Goal: Task Accomplishment & Management: Manage account settings

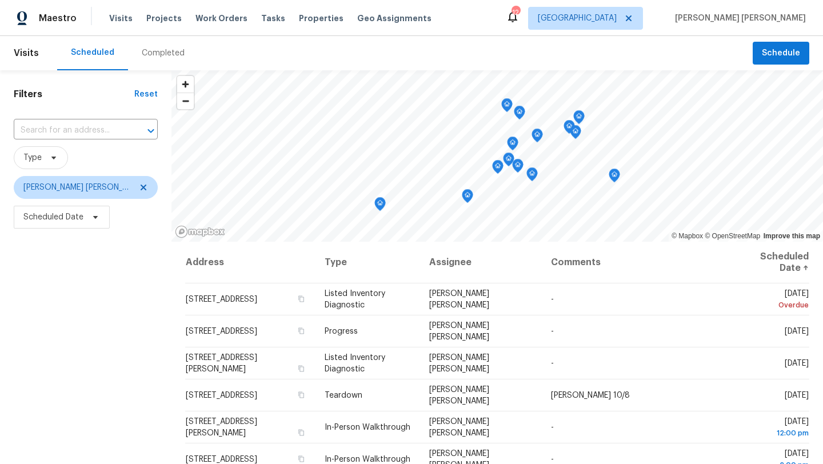
scroll to position [35, 0]
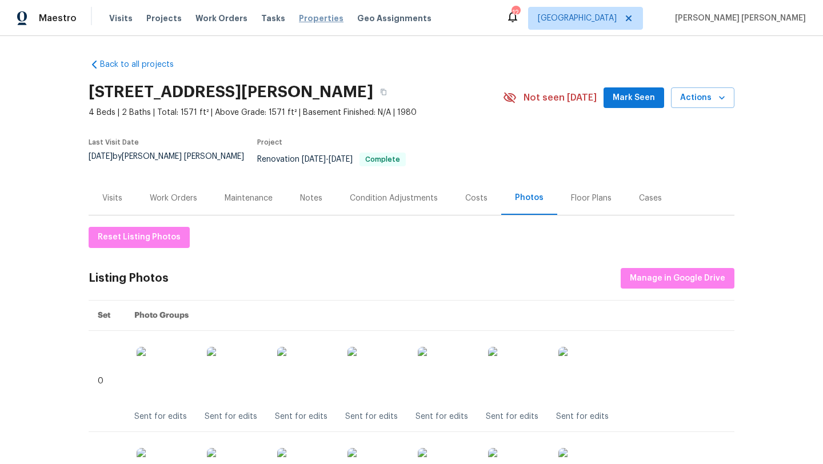
click at [316, 21] on span "Properties" at bounding box center [321, 18] width 45 height 11
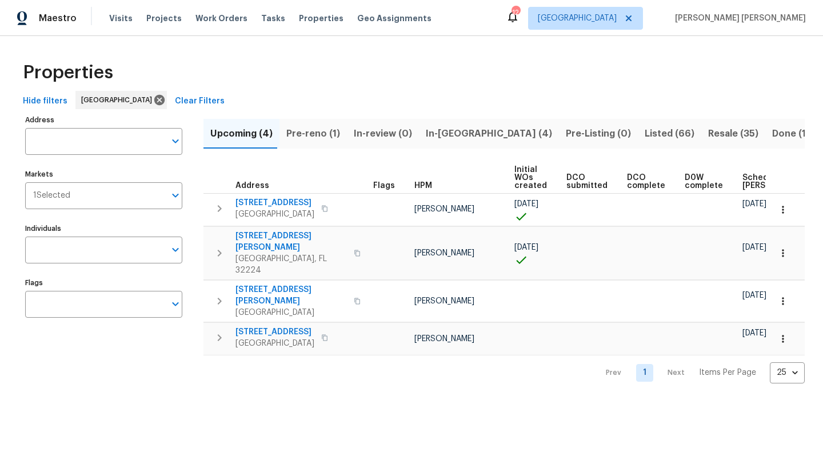
click at [645, 134] on span "Listed (66)" at bounding box center [670, 134] width 50 height 16
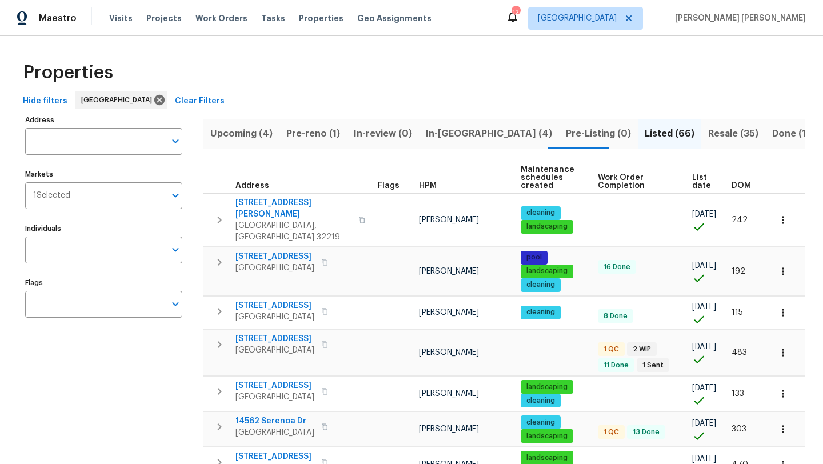
click at [425, 186] on span "HPM" at bounding box center [428, 186] width 18 height 8
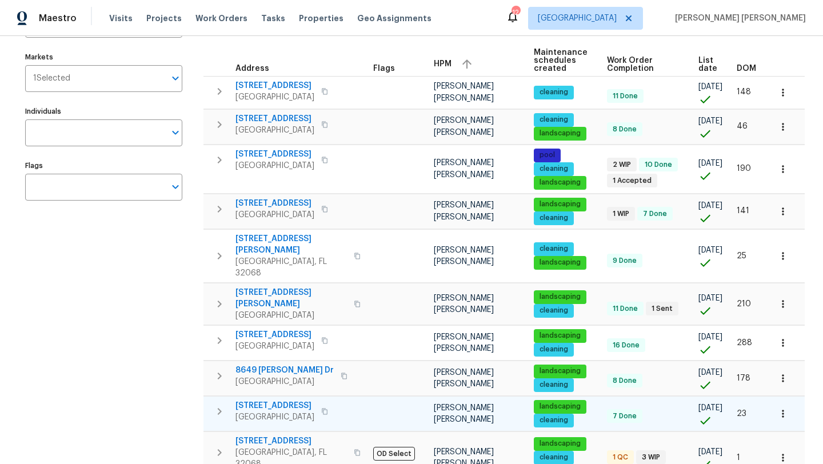
scroll to position [115, 0]
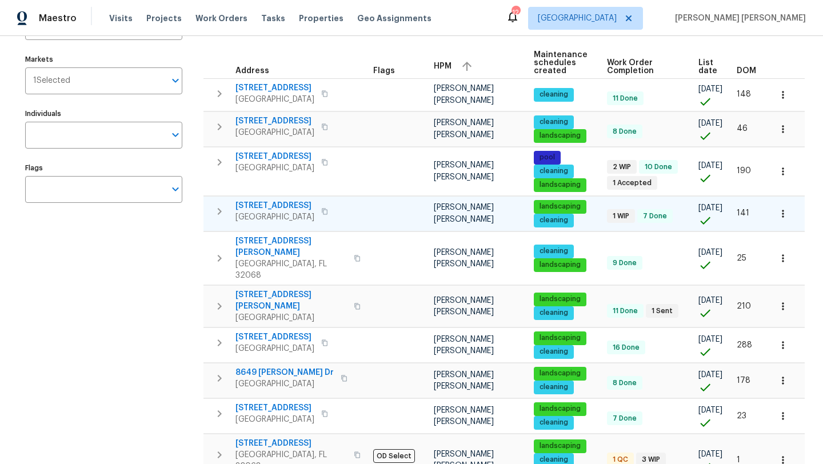
click at [265, 210] on span "3020 Southbank Cir" at bounding box center [274, 205] width 79 height 11
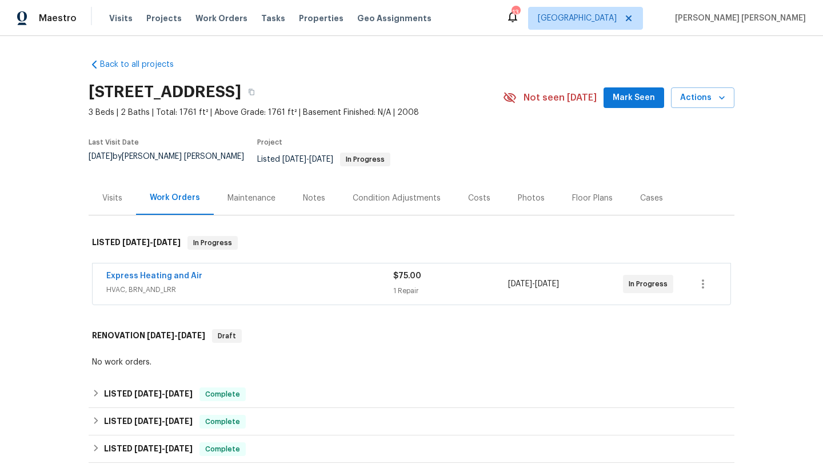
click at [174, 275] on div "Express Heating and Air" at bounding box center [249, 277] width 287 height 14
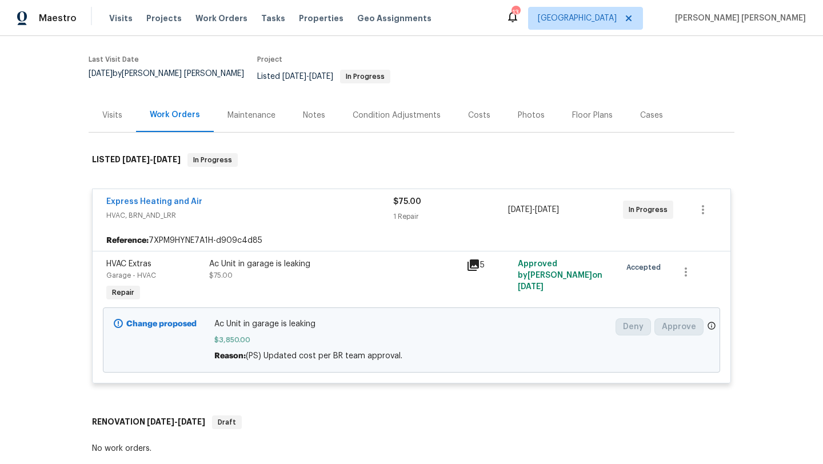
scroll to position [77, 0]
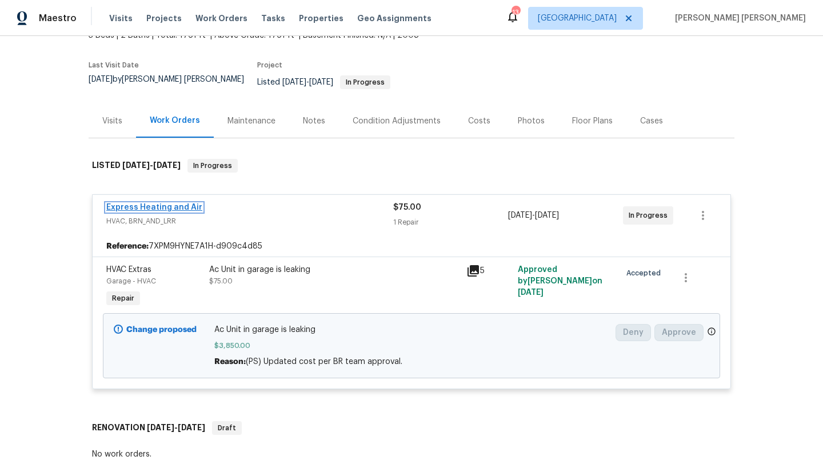
click at [175, 203] on link "Express Heating and Air" at bounding box center [154, 207] width 96 height 8
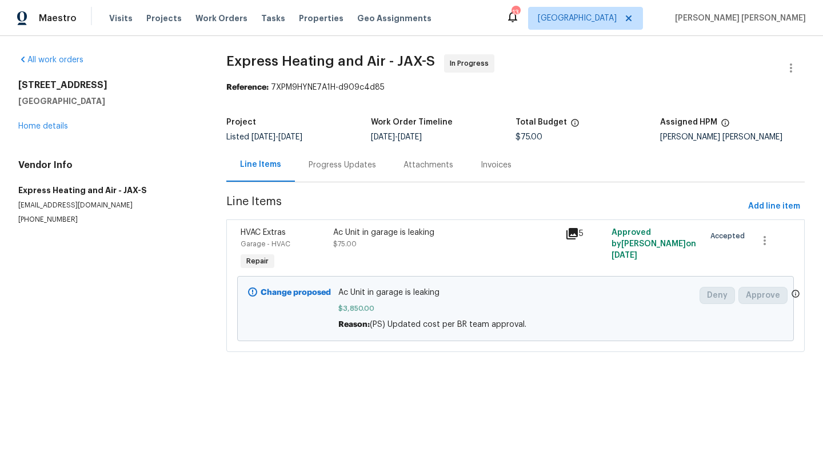
click at [329, 157] on div "Progress Updates" at bounding box center [342, 165] width 95 height 34
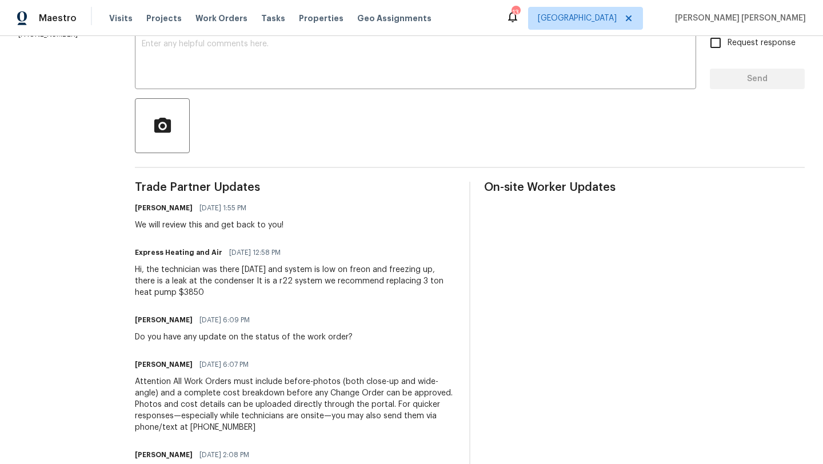
scroll to position [214, 0]
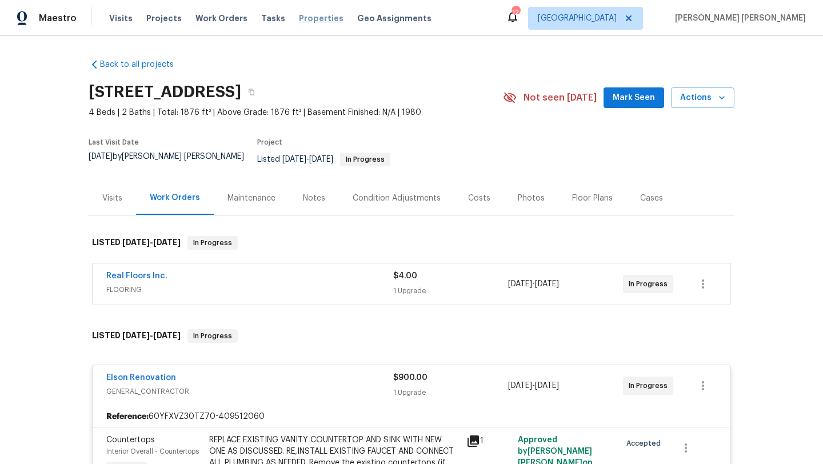
click at [300, 18] on span "Properties" at bounding box center [321, 18] width 45 height 11
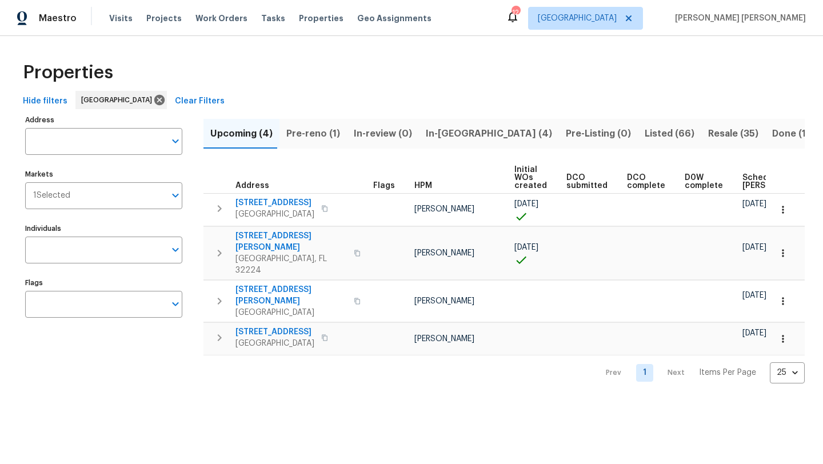
click at [426, 137] on span "In-reno (4)" at bounding box center [489, 134] width 126 height 16
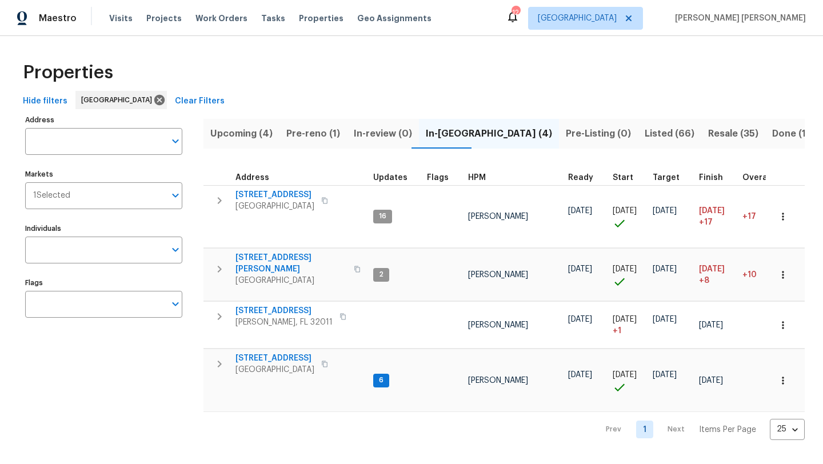
click at [708, 134] on span "Resale (35)" at bounding box center [733, 134] width 50 height 16
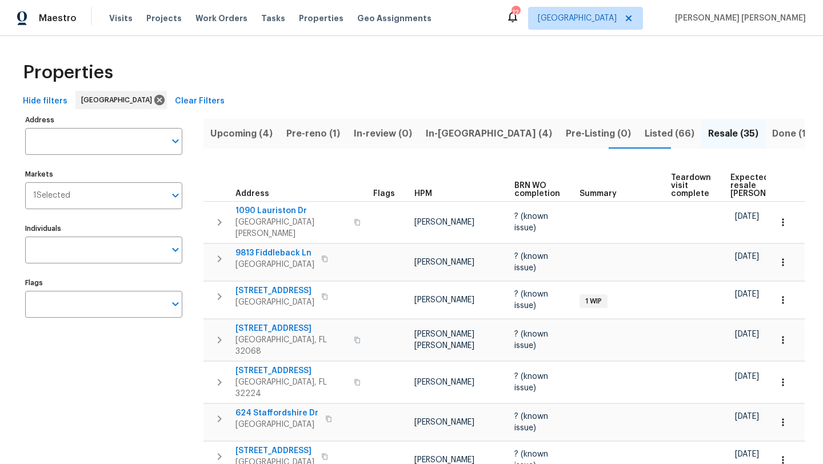
click at [417, 189] on th "HPM" at bounding box center [460, 181] width 100 height 39
click at [424, 193] on span "HPM" at bounding box center [423, 194] width 18 height 8
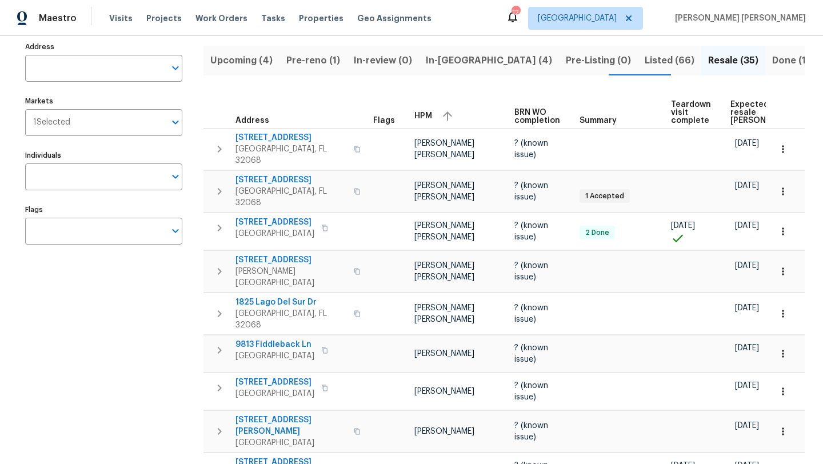
scroll to position [74, 0]
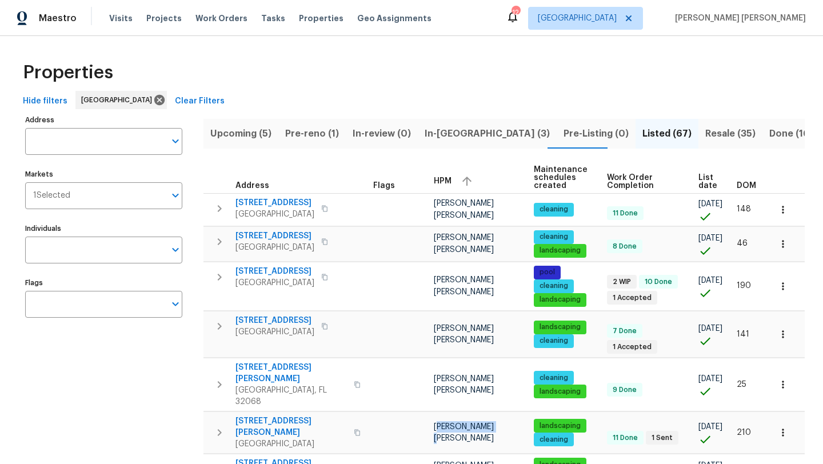
scroll to position [108, 0]
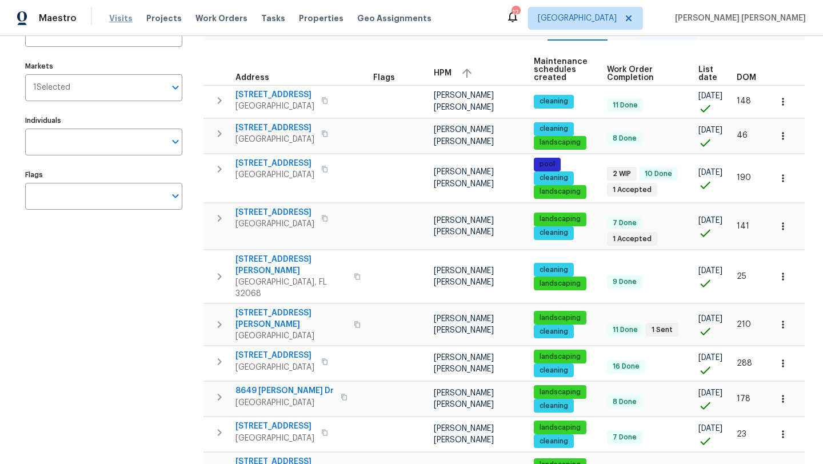
click at [125, 19] on span "Visits" at bounding box center [120, 18] width 23 height 11
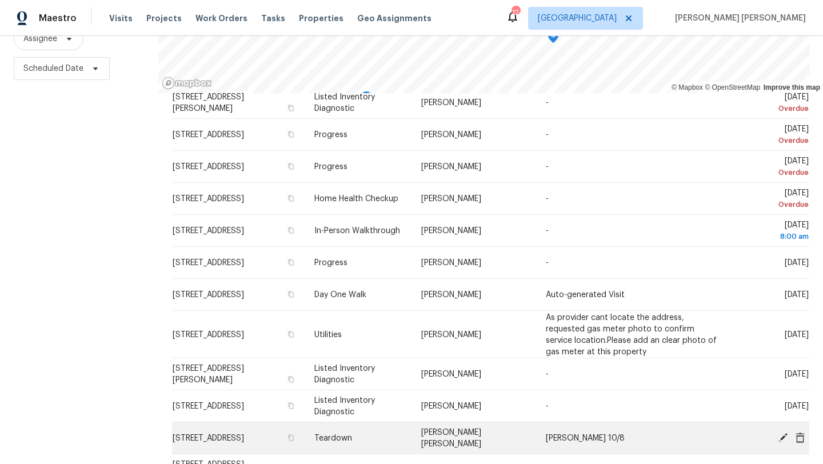
scroll to position [45, 0]
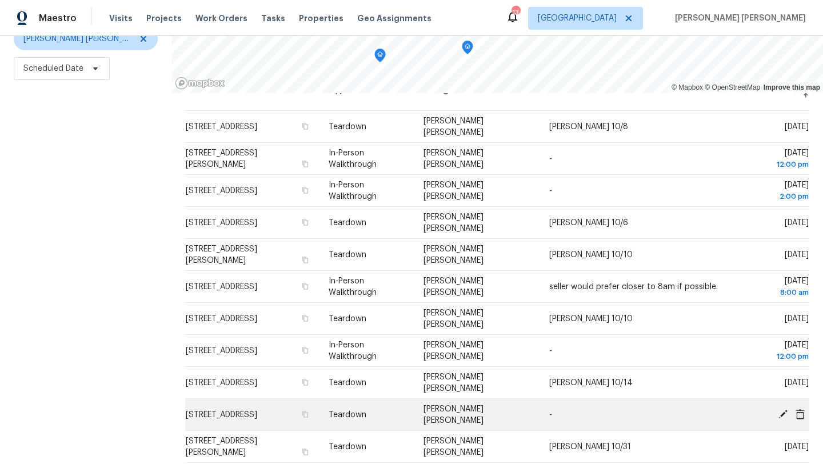
scroll to position [31, 0]
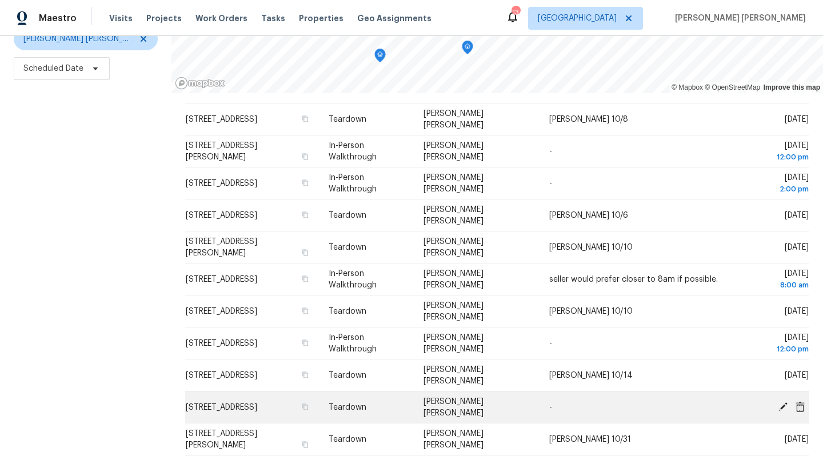
click at [786, 409] on icon at bounding box center [783, 406] width 10 height 10
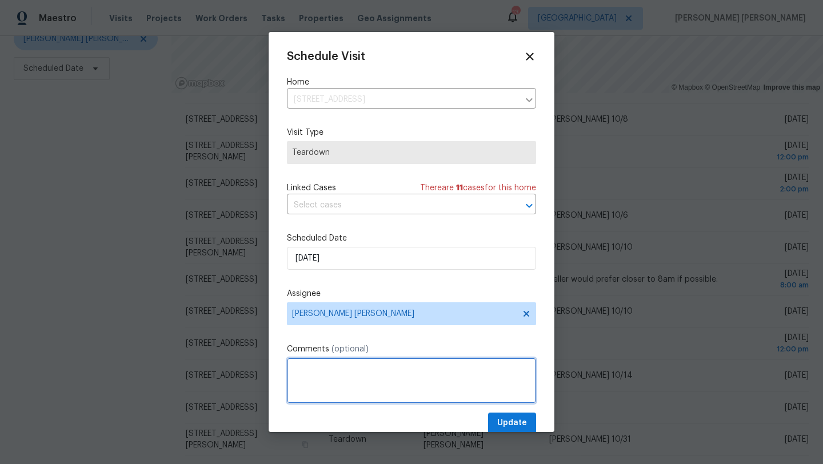
click at [366, 379] on textarea at bounding box center [411, 381] width 249 height 46
type textarea "COE 10/31"
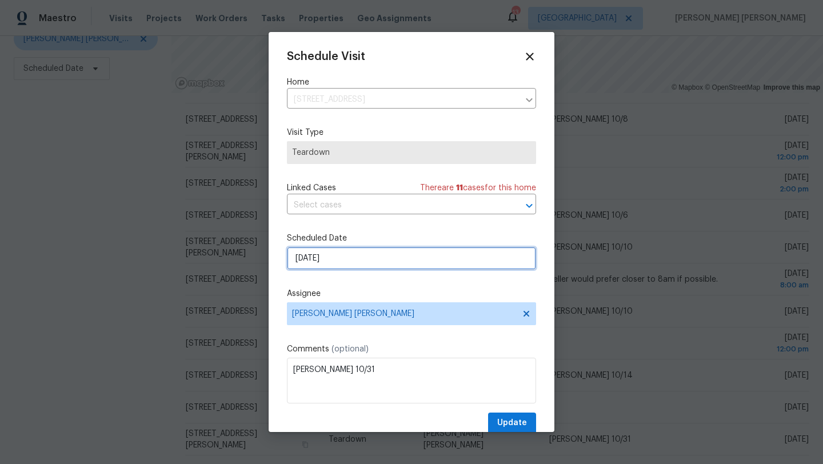
click at [351, 261] on input "10/26/2025" at bounding box center [411, 258] width 249 height 23
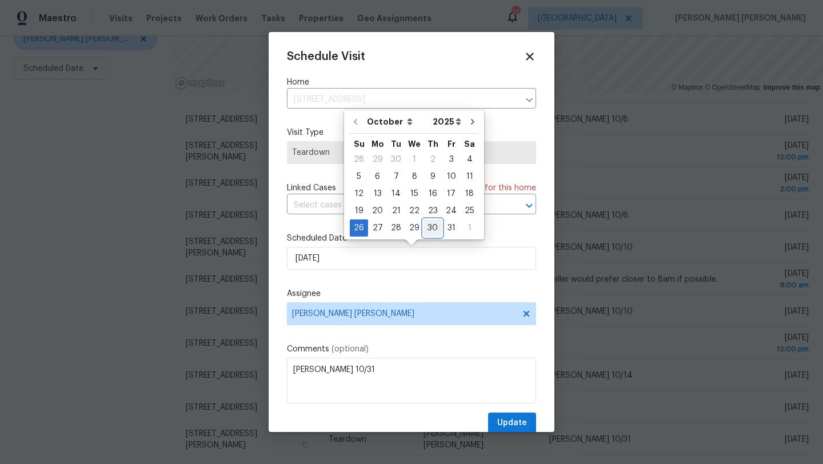
click at [436, 227] on div "30" at bounding box center [433, 228] width 18 height 16
type input "10/30/2025"
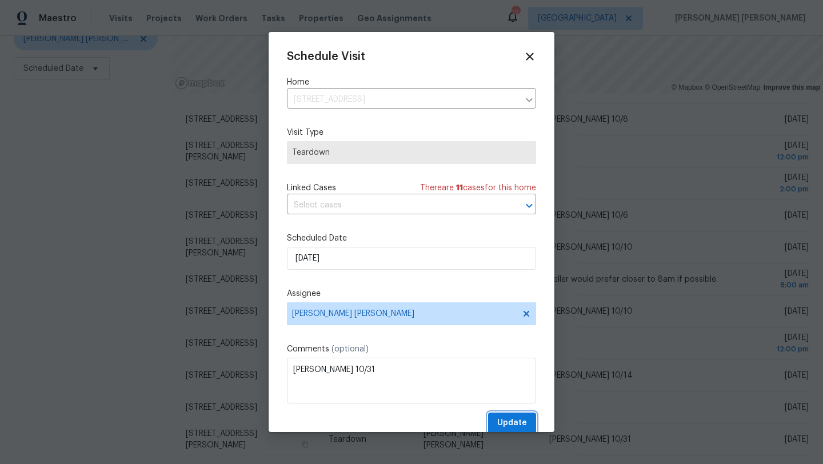
click at [517, 426] on span "Update" at bounding box center [512, 423] width 30 height 14
